Goal: Transaction & Acquisition: Purchase product/service

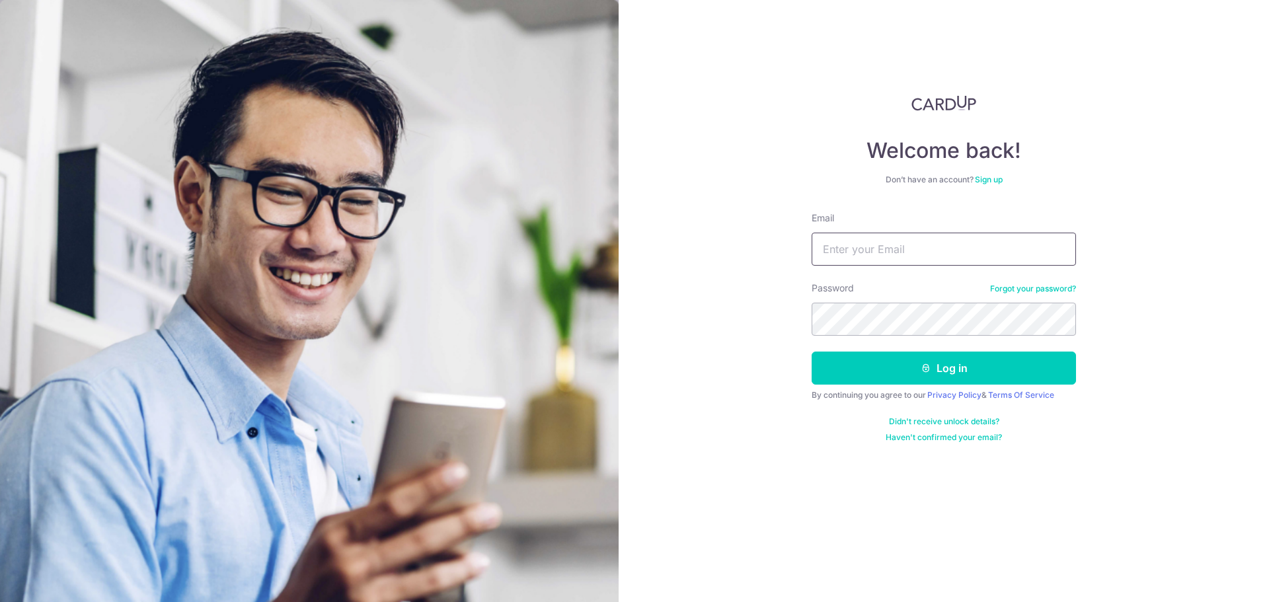
click at [856, 249] on input "Email" at bounding box center [943, 249] width 264 height 33
type input "dandeephua@outlook.com"
click at [968, 381] on button "Log in" at bounding box center [943, 368] width 264 height 33
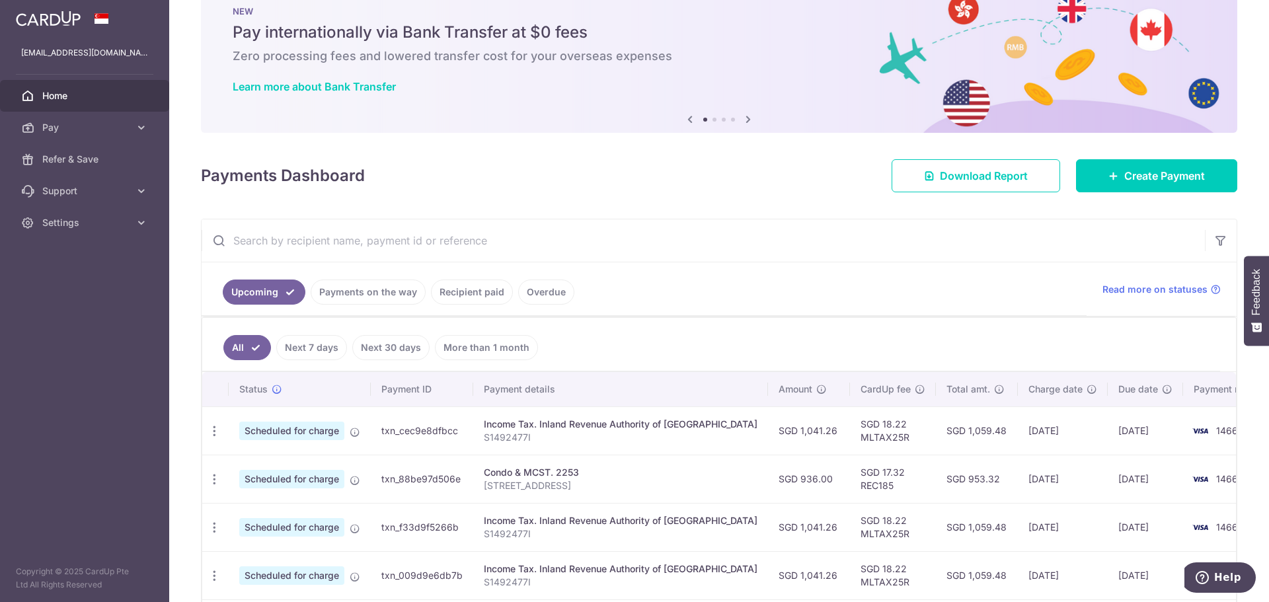
scroll to position [66, 0]
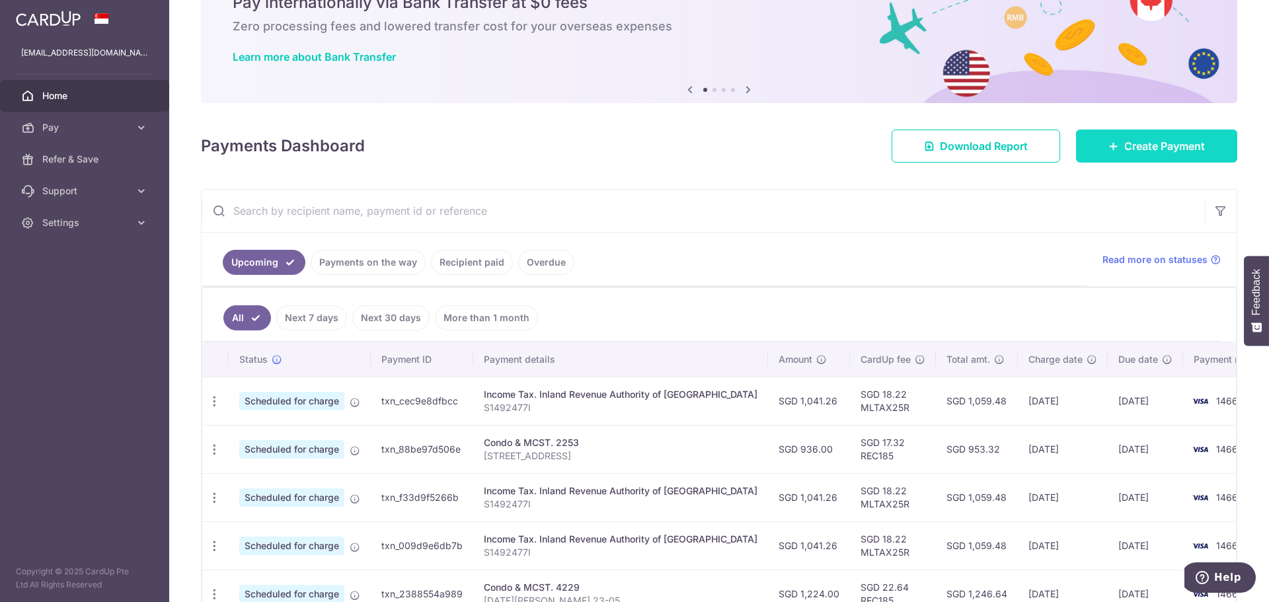
click at [1123, 153] on link "Create Payment" at bounding box center [1156, 146] width 161 height 33
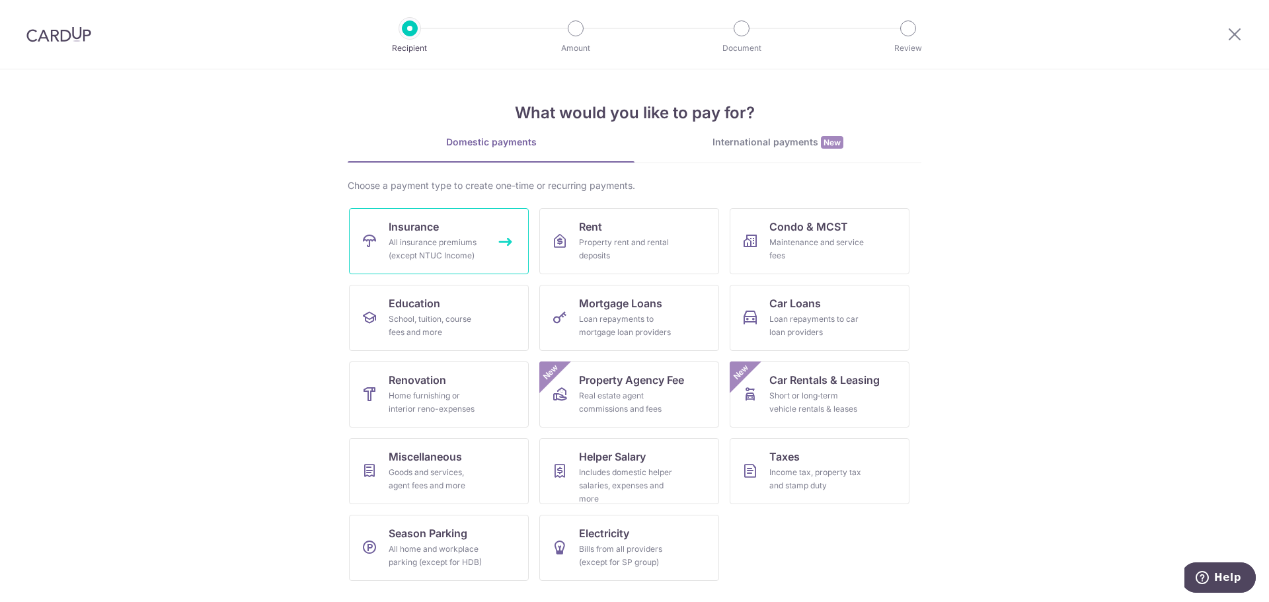
click at [458, 236] on div "All insurance premiums (except NTUC Income)" at bounding box center [436, 249] width 95 height 26
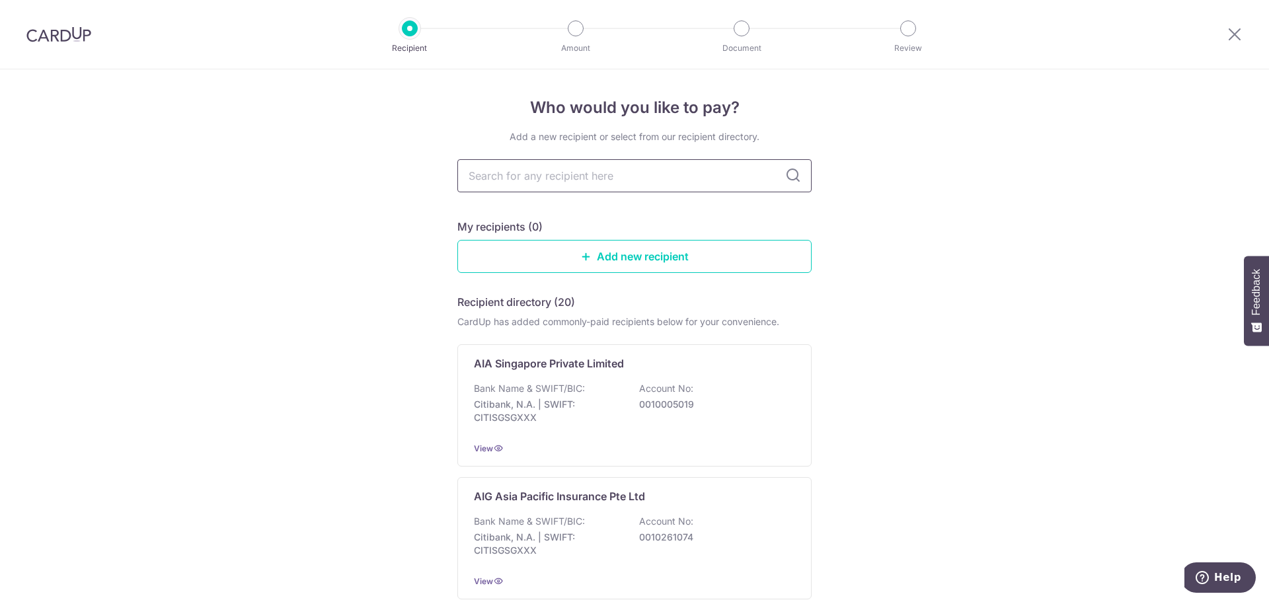
click at [614, 184] on input "text" at bounding box center [634, 175] width 354 height 33
type input "aia"
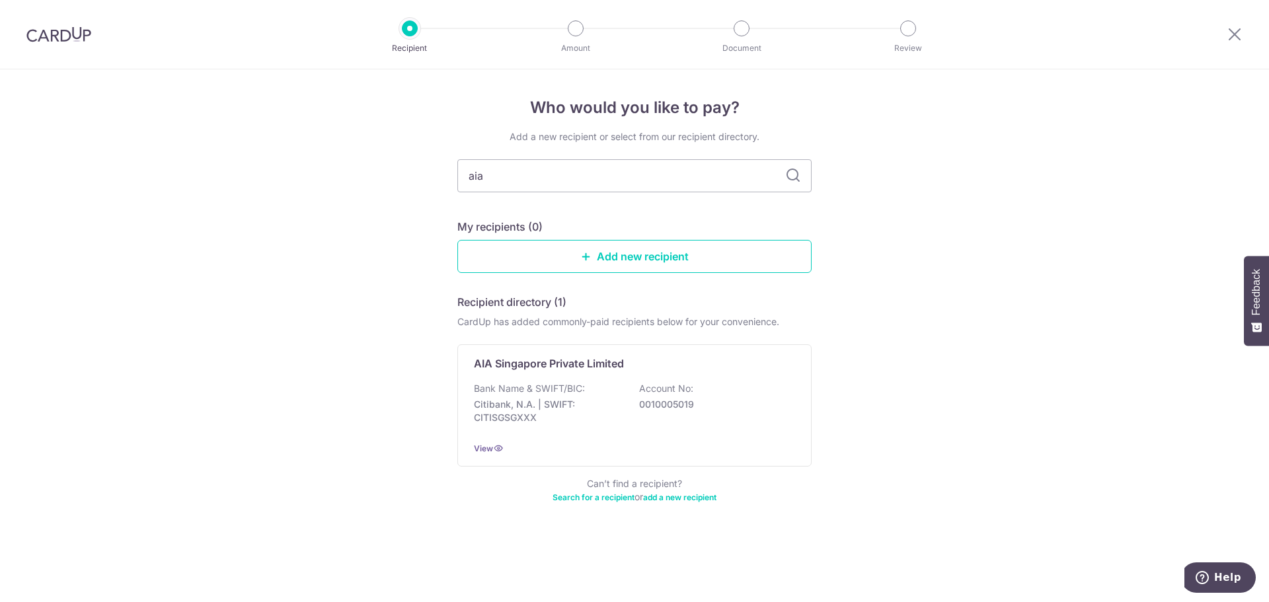
click at [790, 174] on icon at bounding box center [793, 176] width 16 height 16
click at [554, 377] on div "AIA Singapore Private Limited Bank Name & SWIFT/BIC: Citibank, N.A. | SWIFT: CI…" at bounding box center [634, 405] width 354 height 122
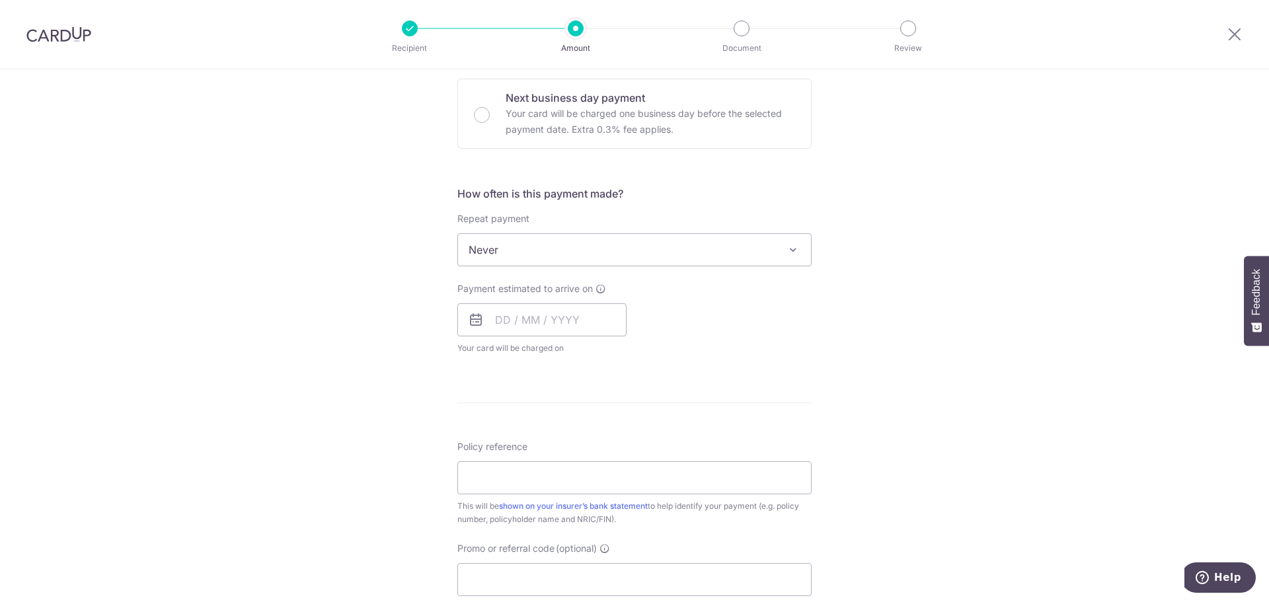
scroll to position [396, 0]
click at [503, 316] on input "text" at bounding box center [541, 318] width 169 height 33
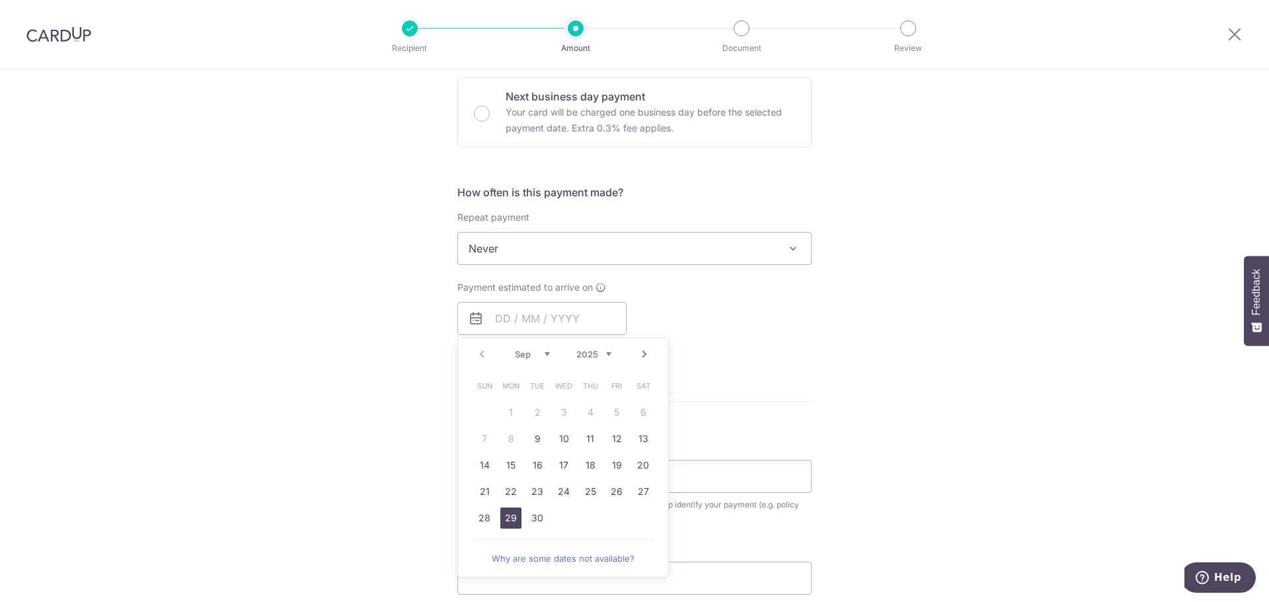
click at [505, 509] on link "29" at bounding box center [510, 517] width 21 height 21
type input "29/09/2025"
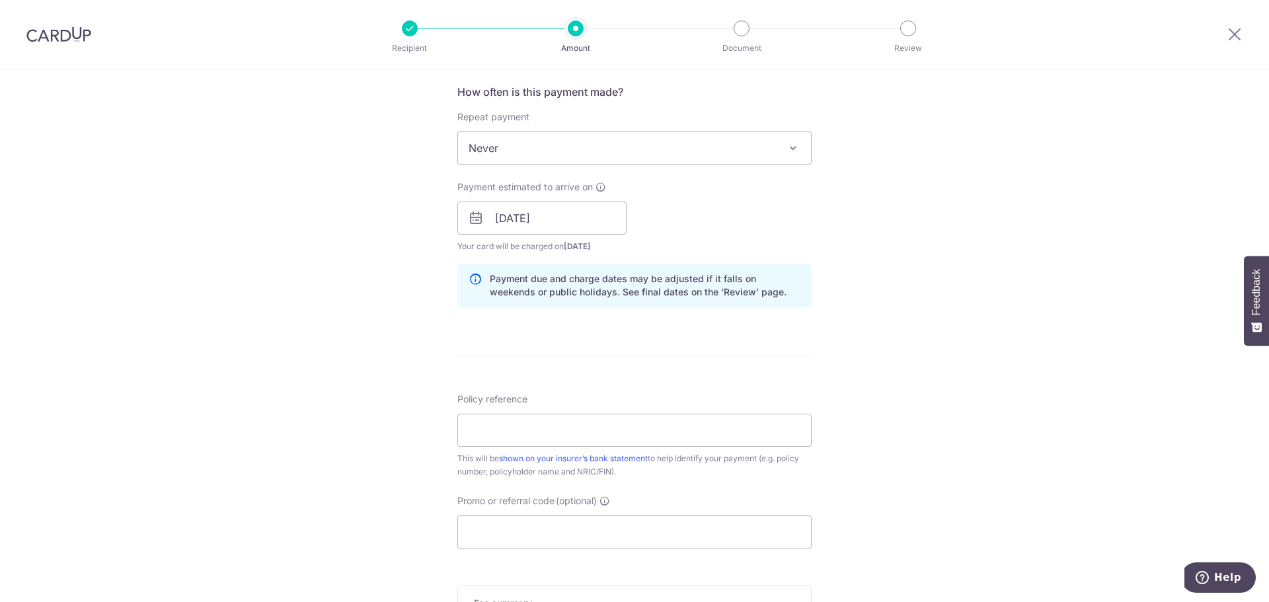
scroll to position [529, 0]
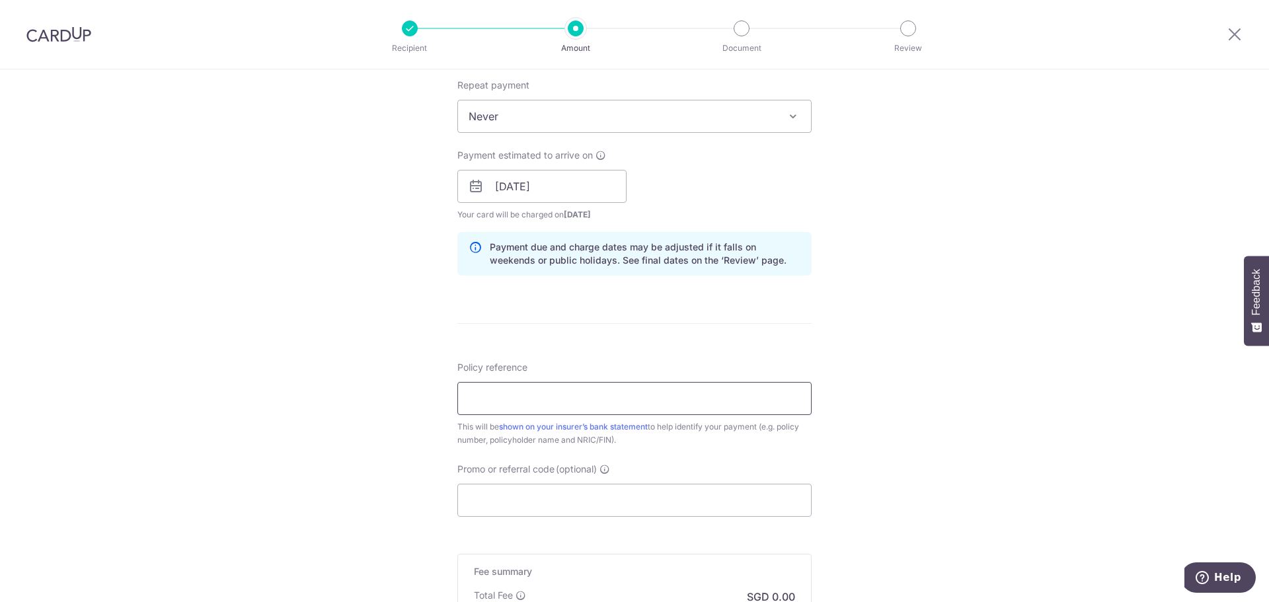
click at [583, 391] on input "Policy reference" at bounding box center [634, 398] width 354 height 33
type input "H239478746"
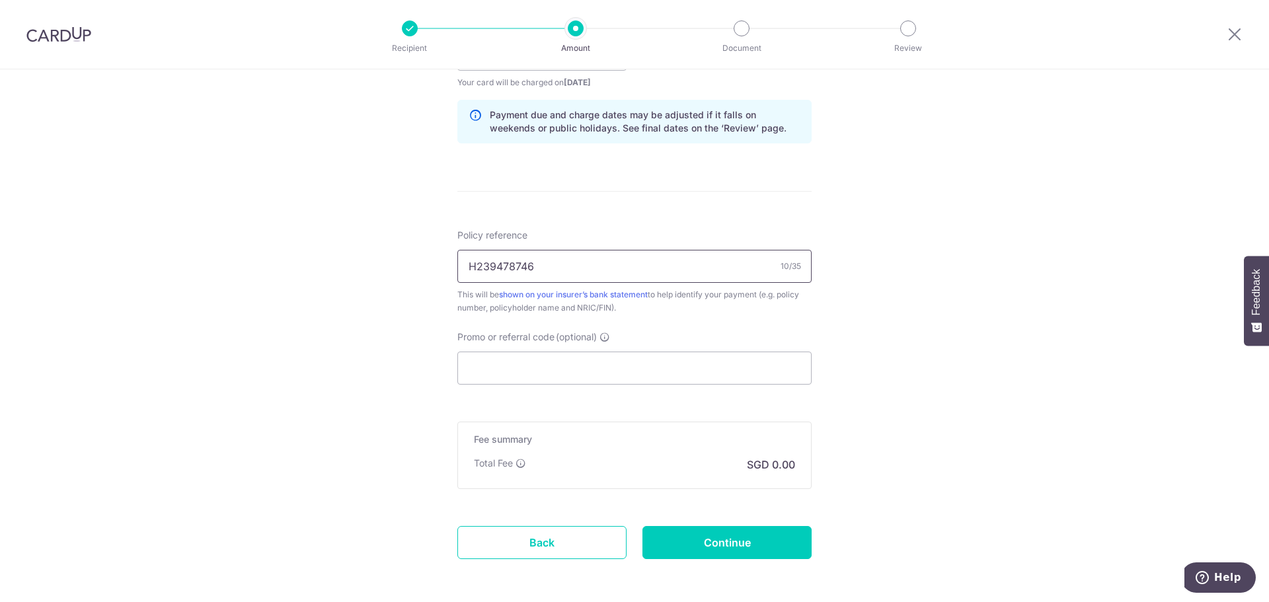
scroll to position [717, 0]
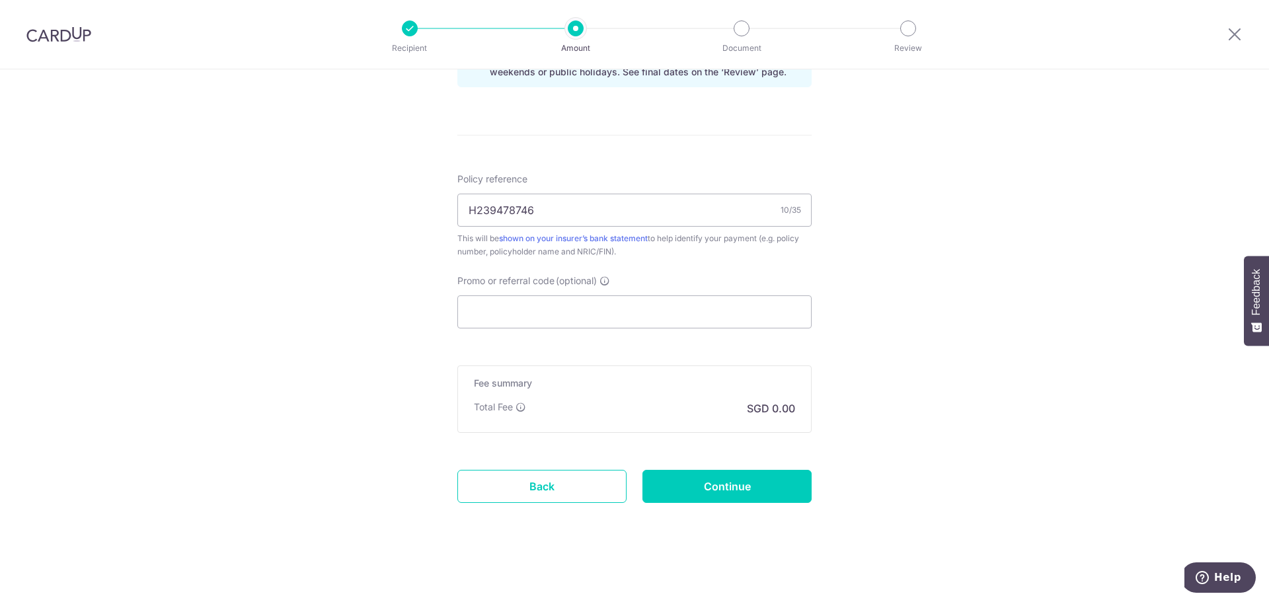
click at [686, 392] on div "Fee summary Base fee Extend fee Next-day fee Total Fee SGD 0.00" at bounding box center [634, 398] width 354 height 67
click at [751, 417] on div "Fee summary Base fee Extend fee Next-day fee Total Fee SGD 0.00" at bounding box center [634, 398] width 354 height 67
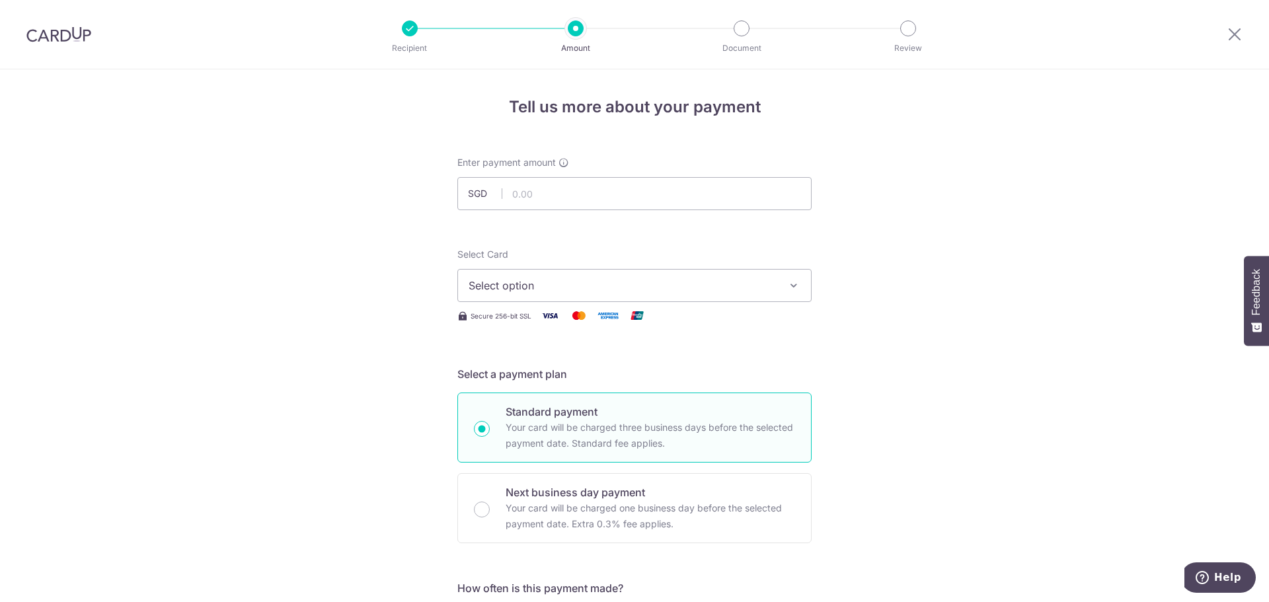
scroll to position [0, 0]
click at [534, 188] on input "text" at bounding box center [634, 194] width 354 height 33
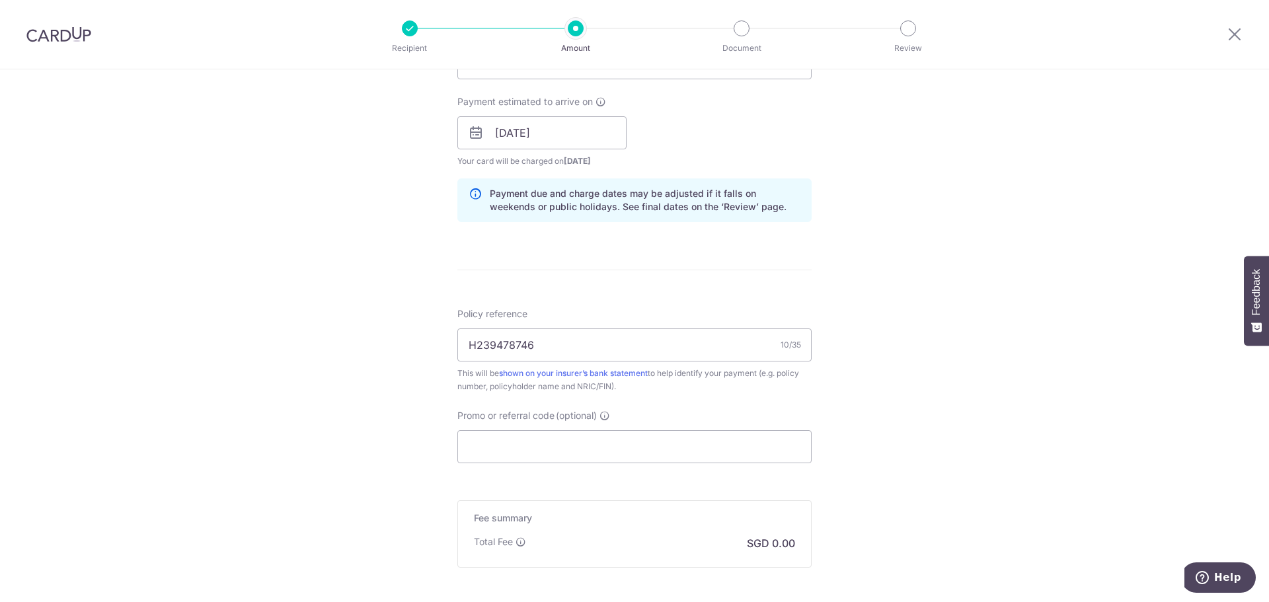
scroll to position [717, 0]
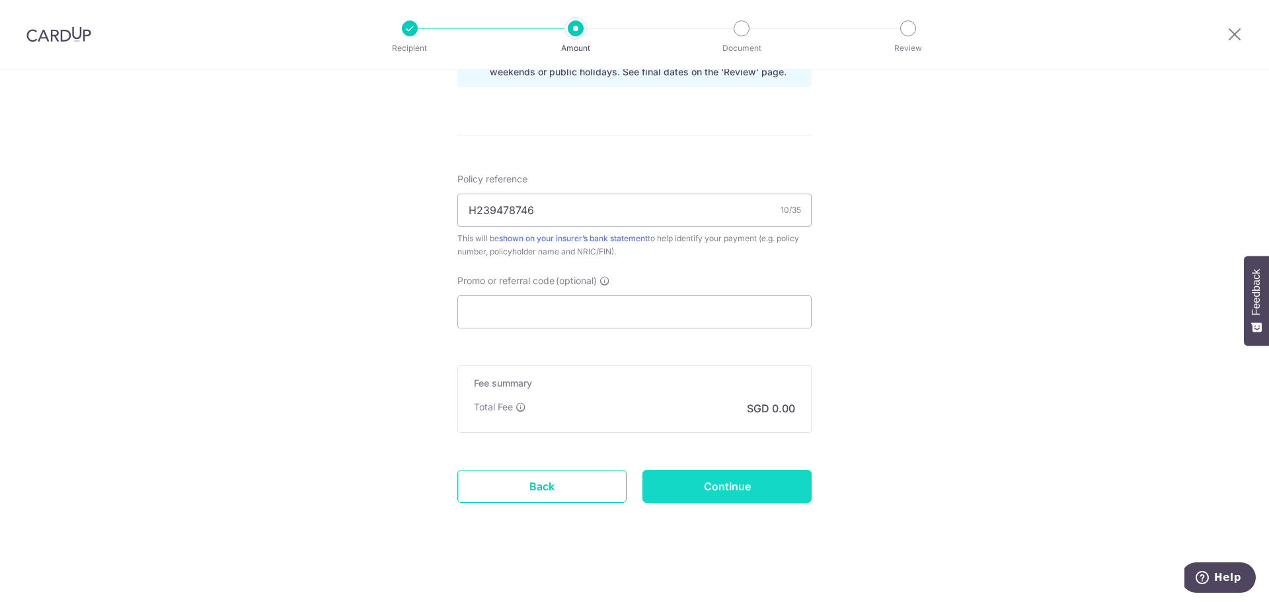
type input "5,977.34"
click at [708, 479] on input "Continue" at bounding box center [726, 486] width 169 height 33
type input "Create Schedule"
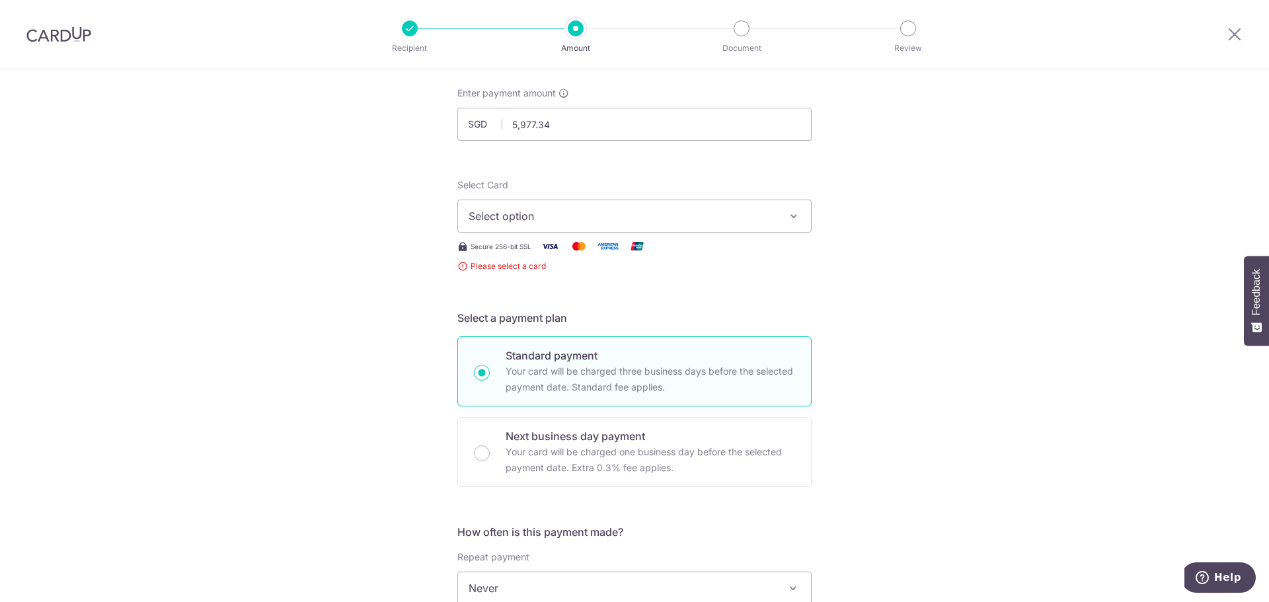
scroll to position [62, 0]
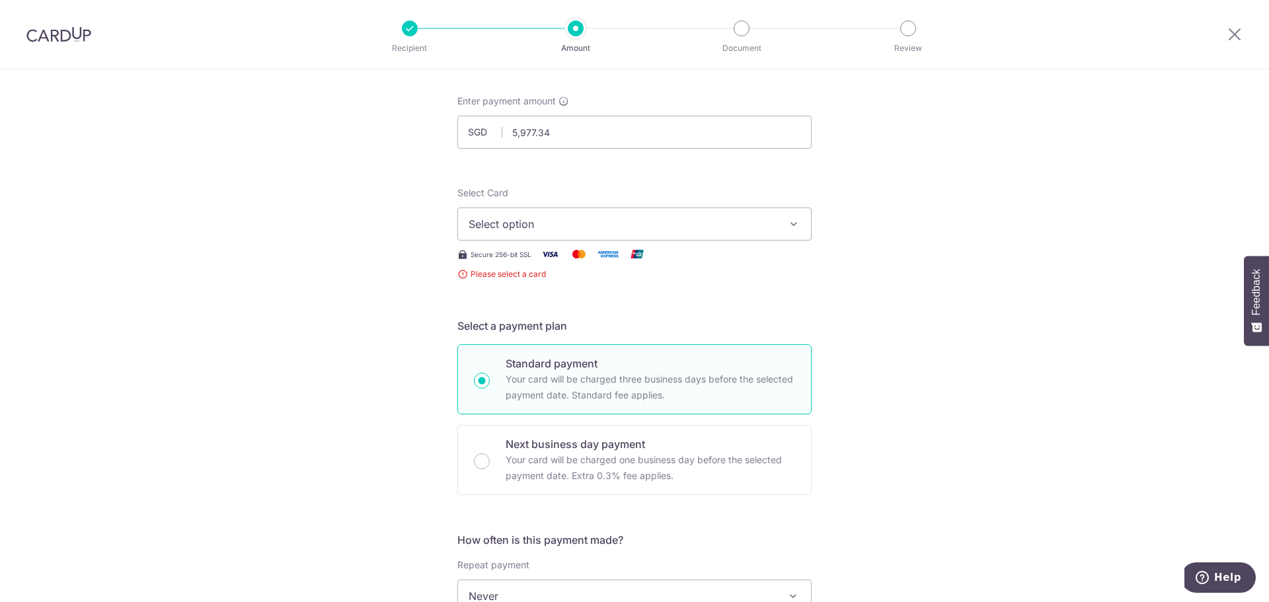
click at [550, 253] on img at bounding box center [550, 254] width 26 height 17
click at [498, 220] on span "Select option" at bounding box center [622, 224] width 308 height 16
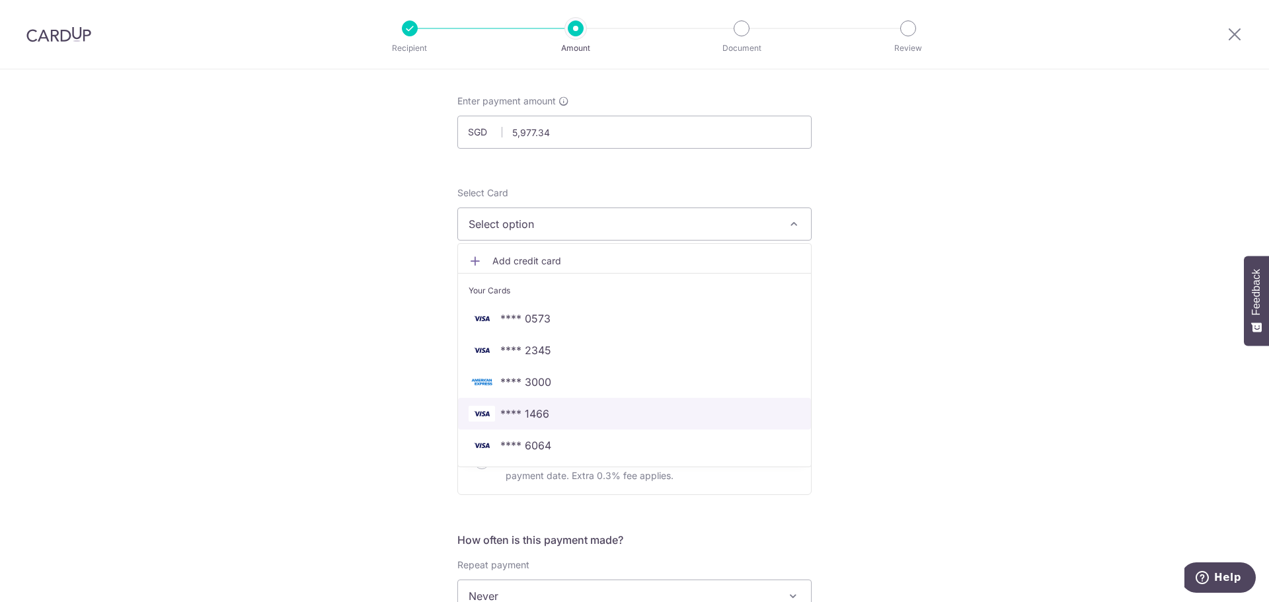
click at [515, 408] on span "**** 1466" at bounding box center [524, 414] width 49 height 16
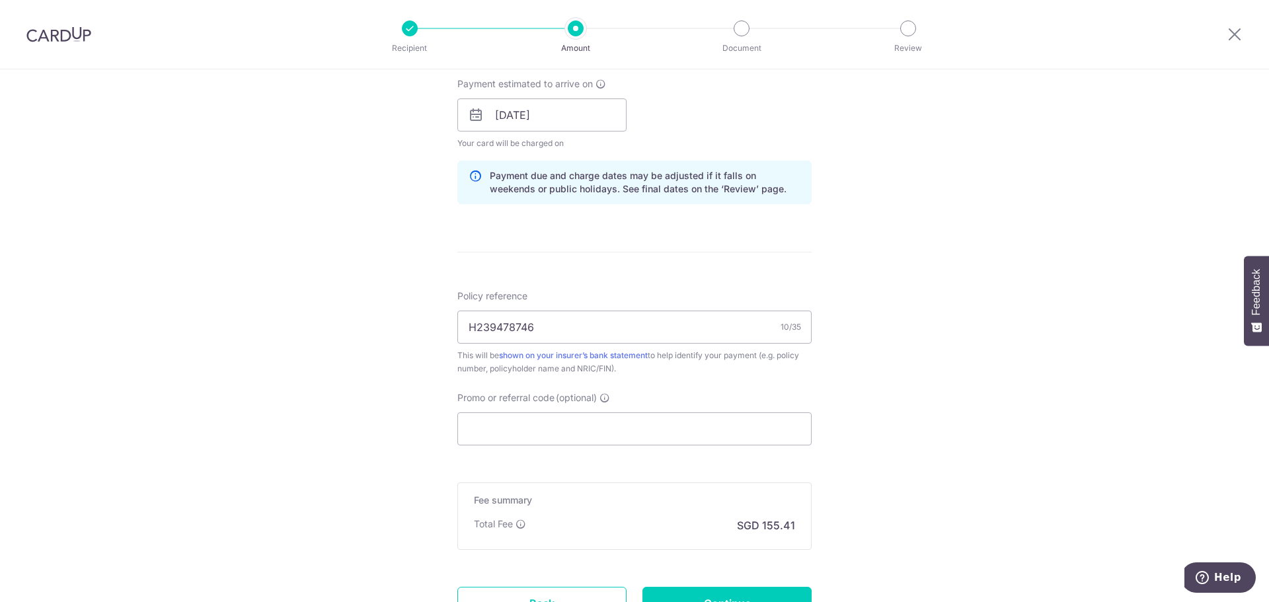
scroll to position [717, 0]
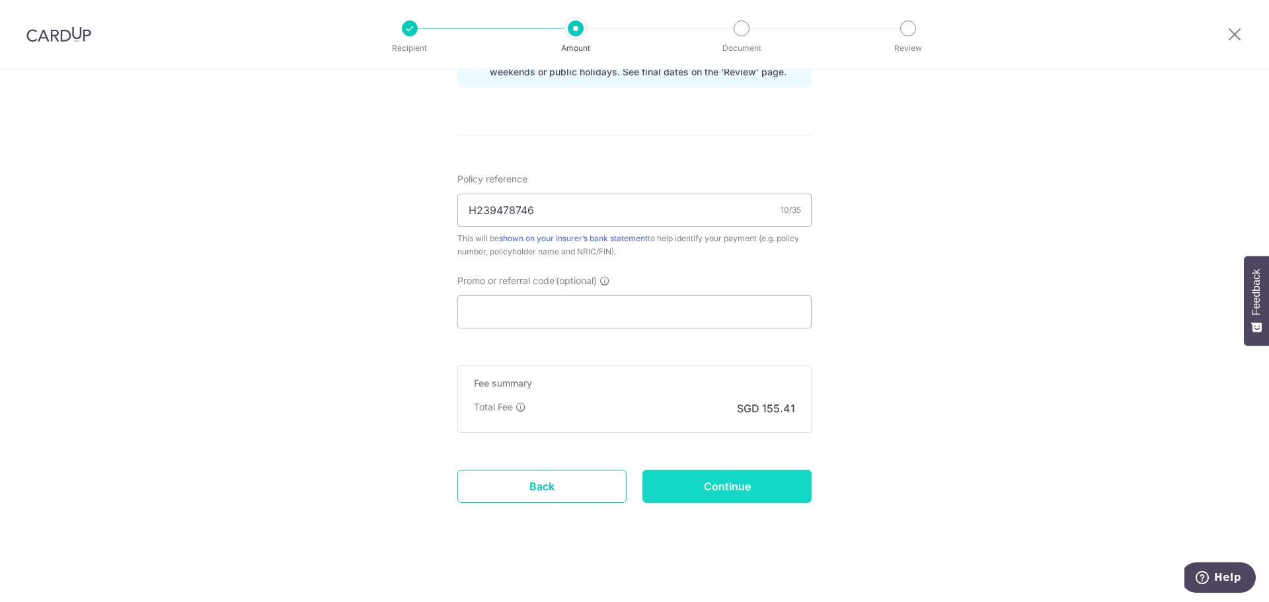
click at [707, 494] on input "Continue" at bounding box center [726, 486] width 169 height 33
type input "Create Schedule"
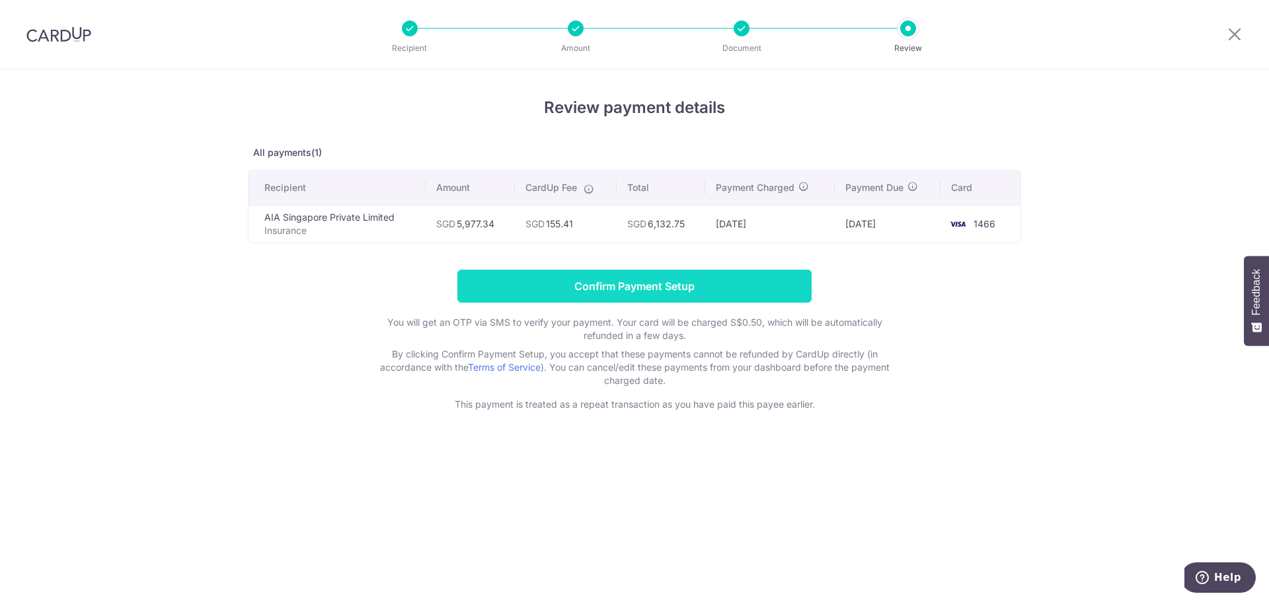
click at [664, 289] on input "Confirm Payment Setup" at bounding box center [634, 286] width 354 height 33
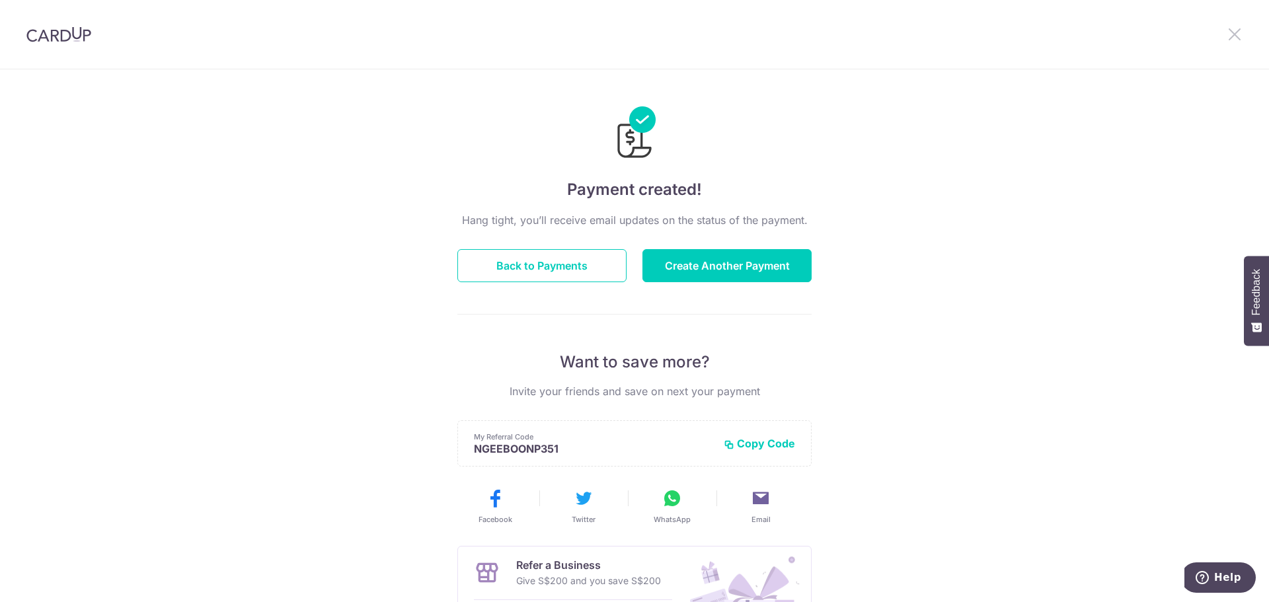
click at [1236, 34] on icon at bounding box center [1234, 34] width 16 height 17
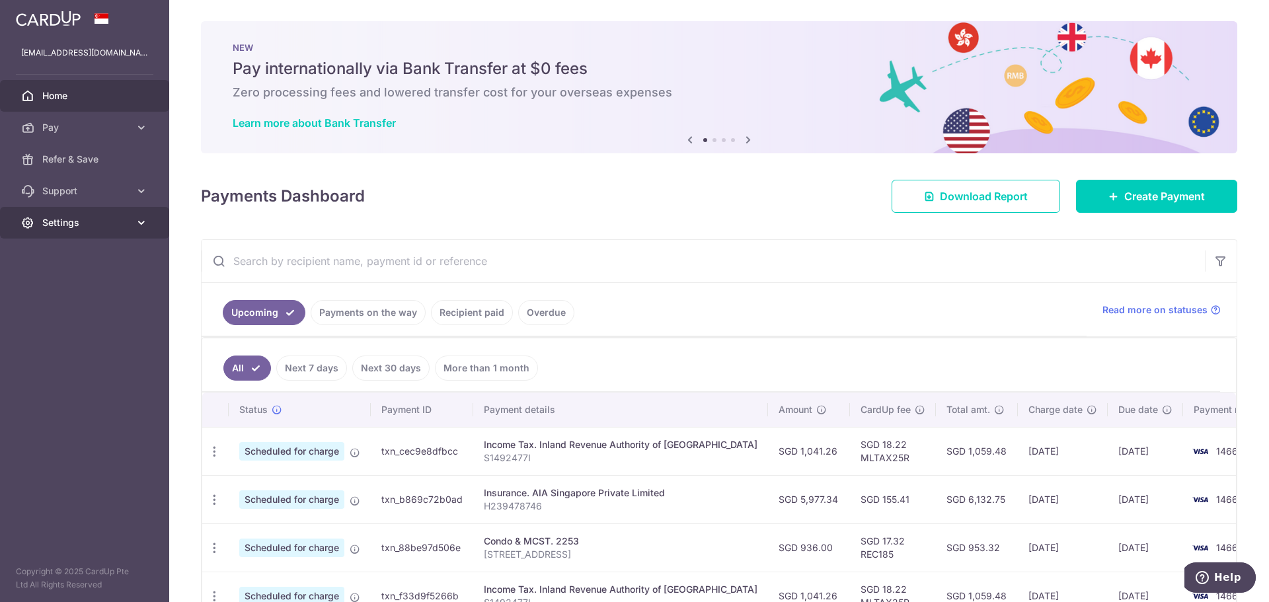
click at [69, 221] on span "Settings" at bounding box center [85, 222] width 87 height 13
click at [63, 281] on span "Logout" at bounding box center [85, 285] width 87 height 13
